Goal: Find specific page/section: Find specific page/section

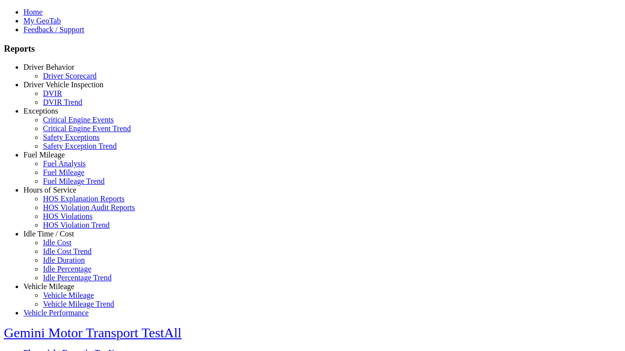
click at [56, 194] on link "Hours of Service" at bounding box center [49, 190] width 53 height 8
click at [63, 229] on link "HOS Violation Trend" at bounding box center [76, 225] width 67 height 8
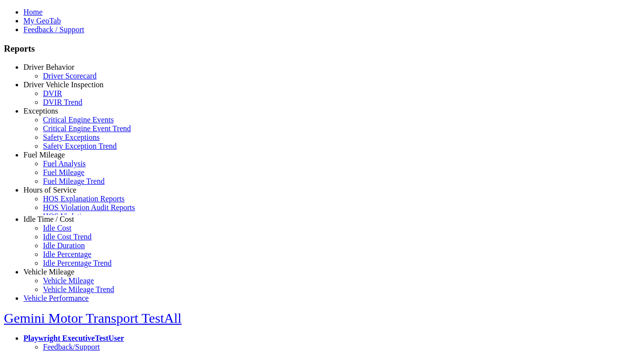
select select "**********"
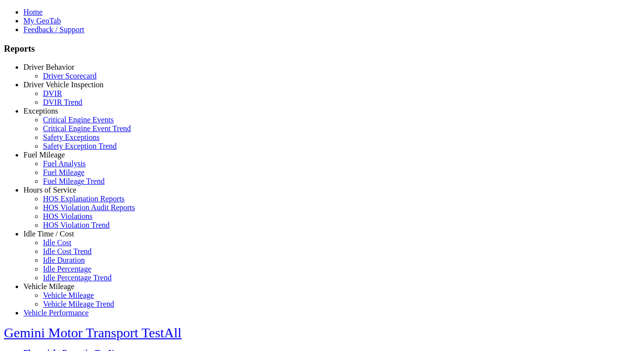
type input "**********"
